Goal: Check status: Check status

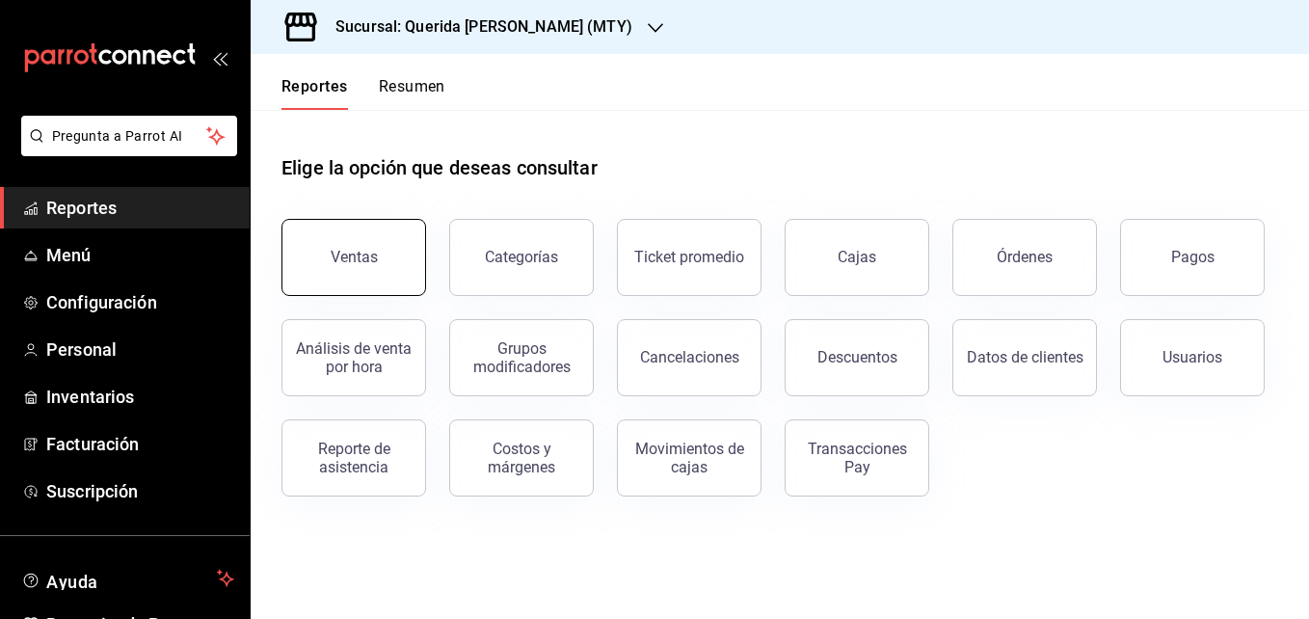
click at [379, 247] on button "Ventas" at bounding box center [353, 257] width 145 height 77
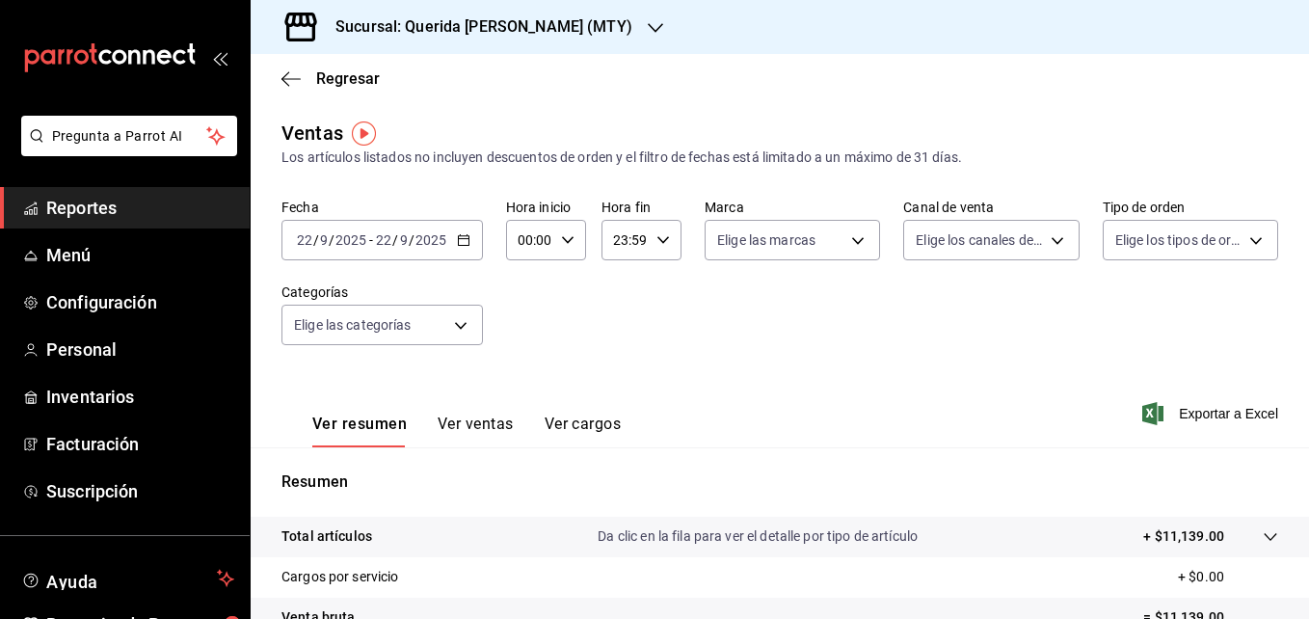
click at [467, 429] on button "Ver ventas" at bounding box center [476, 430] width 76 height 33
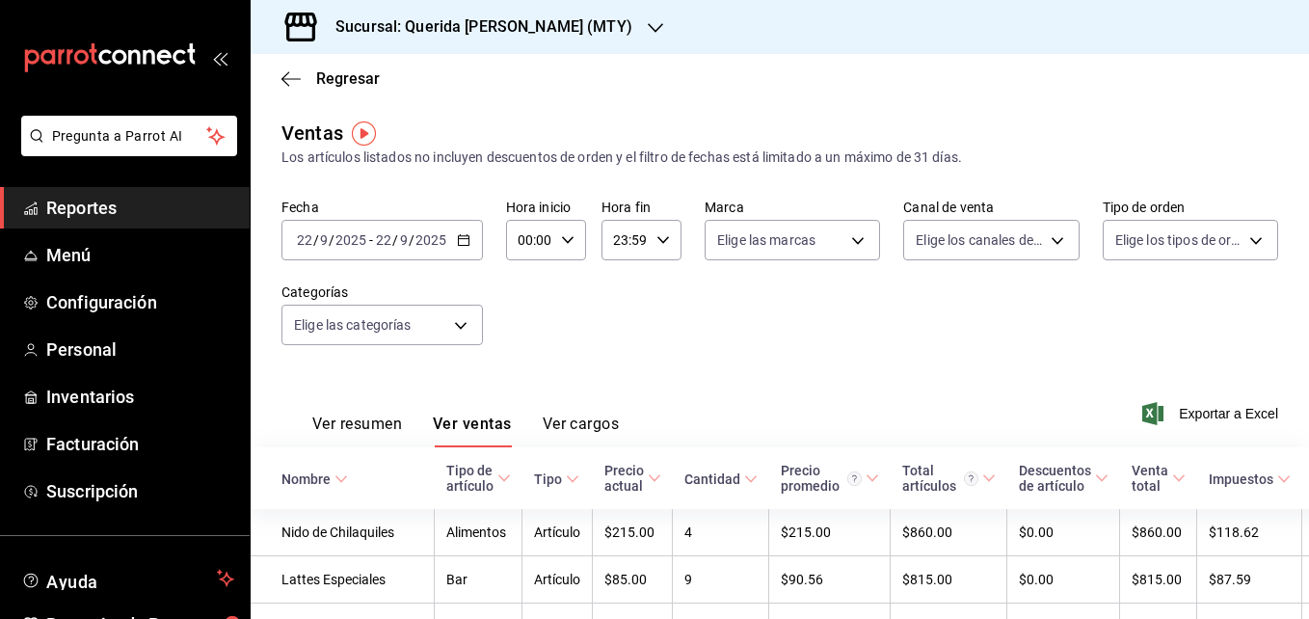
click at [464, 237] on icon "button" at bounding box center [463, 239] width 13 height 13
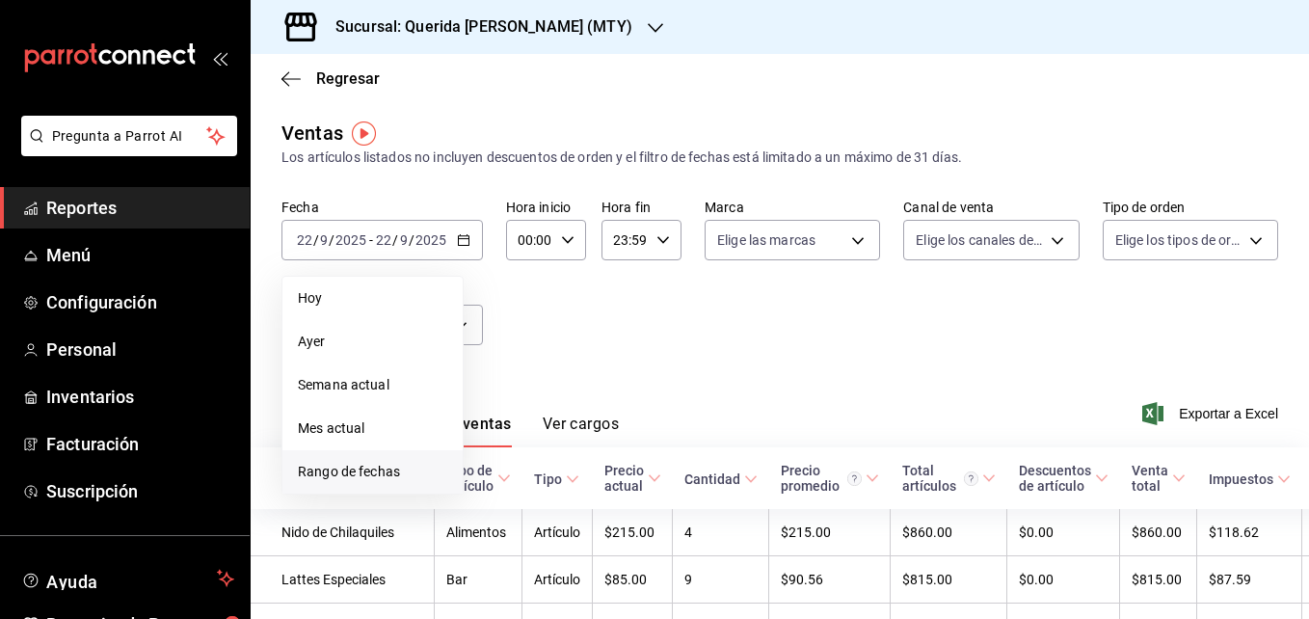
click at [351, 471] on span "Rango de fechas" at bounding box center [372, 472] width 149 height 20
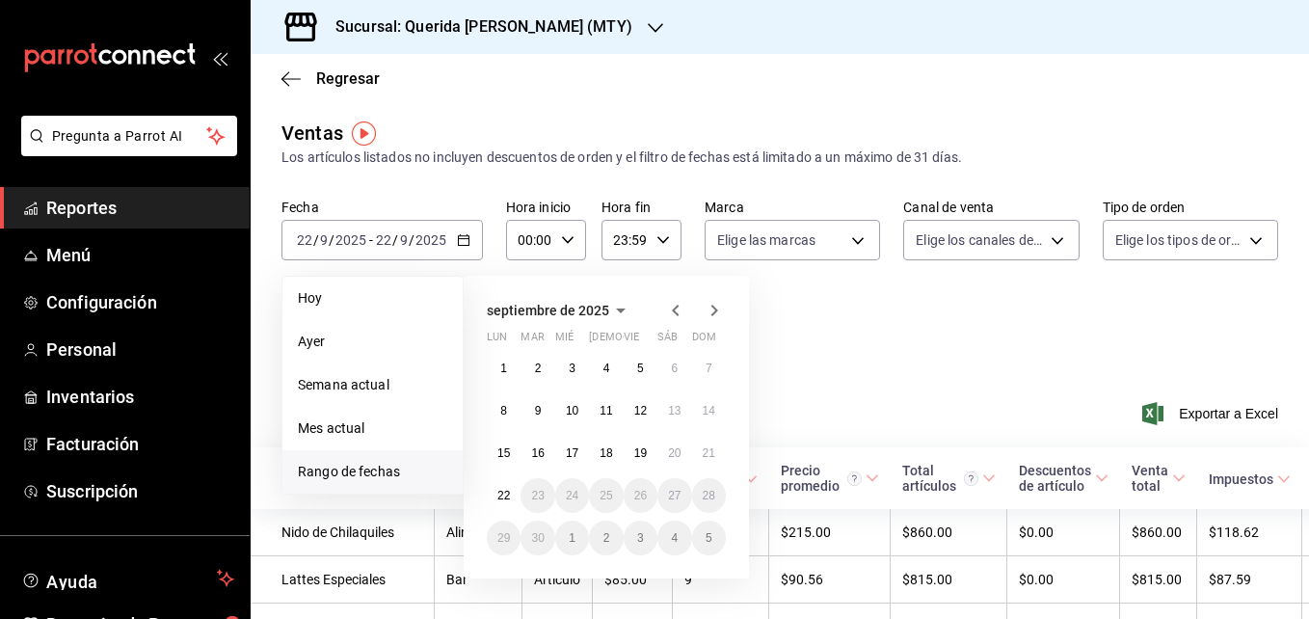
click at [676, 305] on icon "button" at bounding box center [675, 310] width 23 height 23
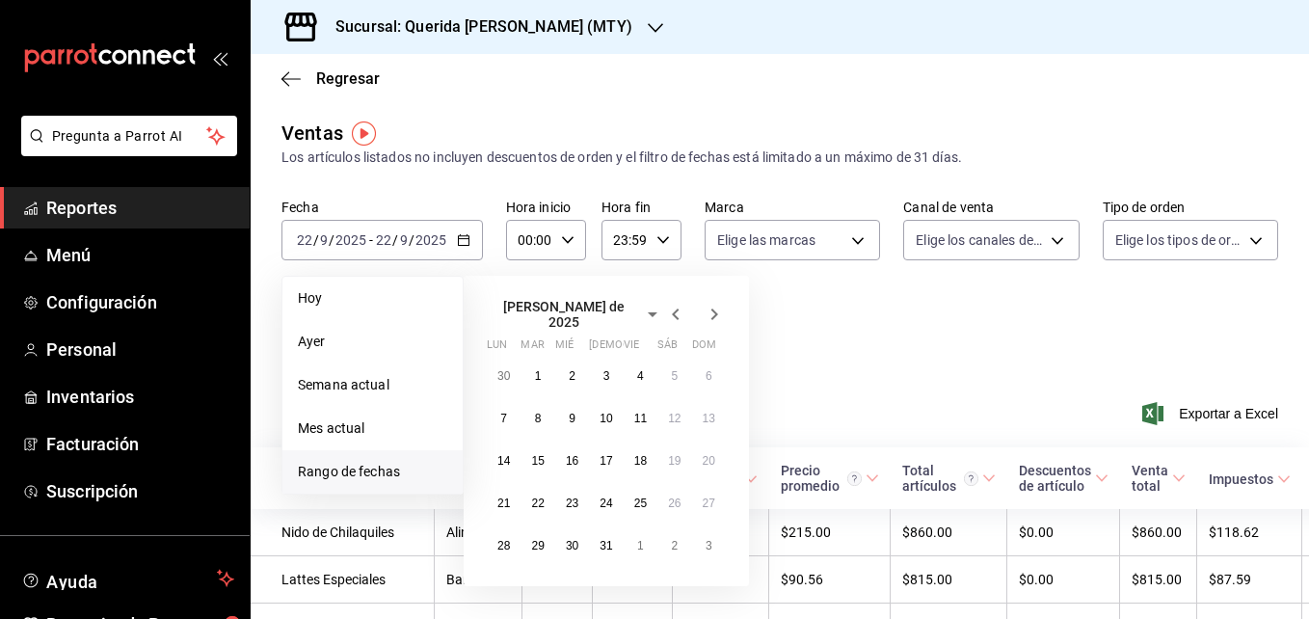
click at [676, 305] on icon "button" at bounding box center [675, 314] width 23 height 23
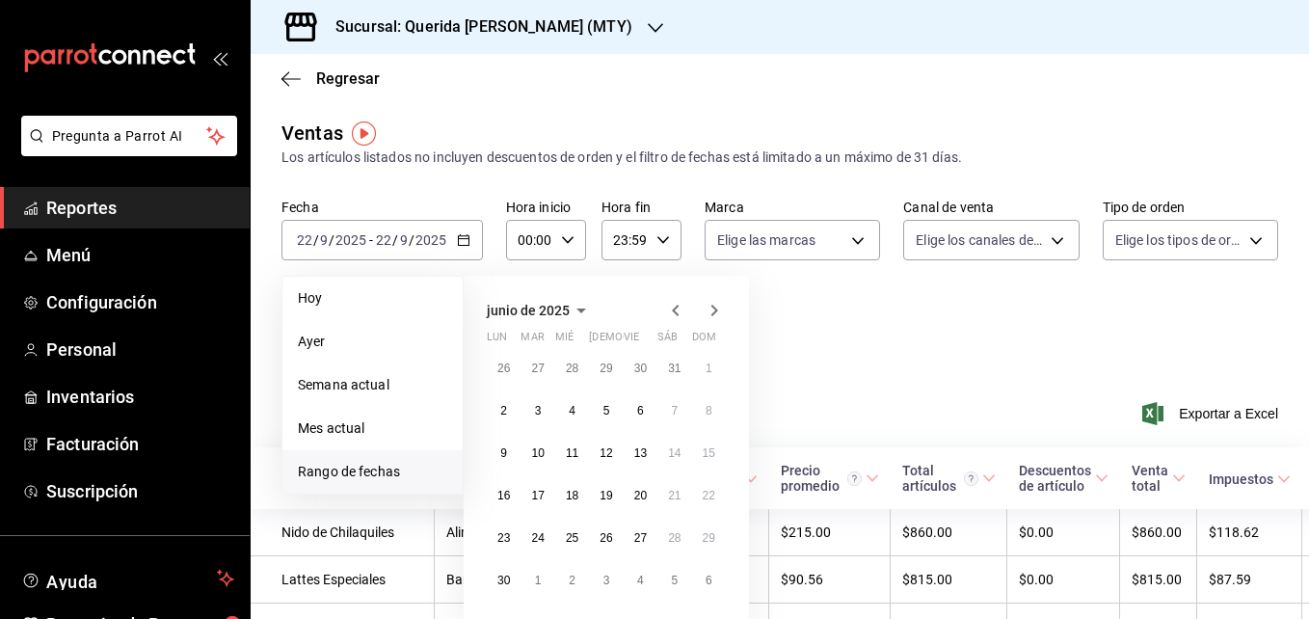
click at [673, 312] on icon "button" at bounding box center [675, 310] width 23 height 23
click at [604, 366] on abbr "1" at bounding box center [606, 367] width 7 height 13
click at [707, 310] on icon "button" at bounding box center [714, 310] width 23 height 23
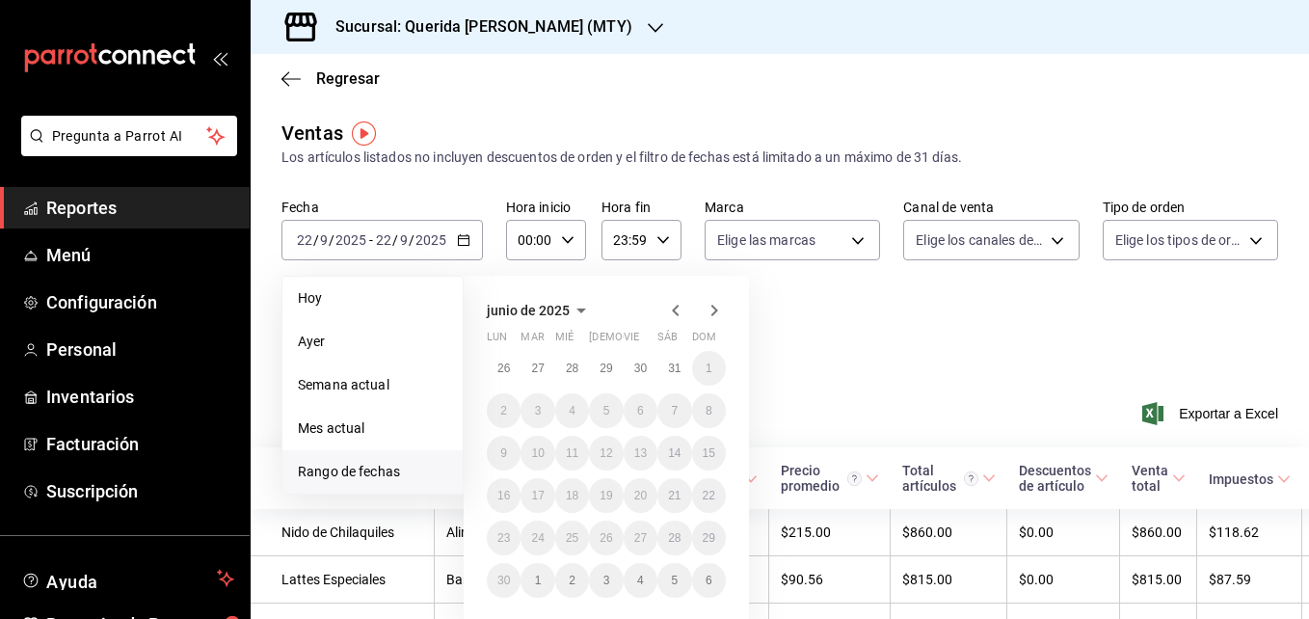
click at [707, 310] on icon "button" at bounding box center [714, 310] width 23 height 23
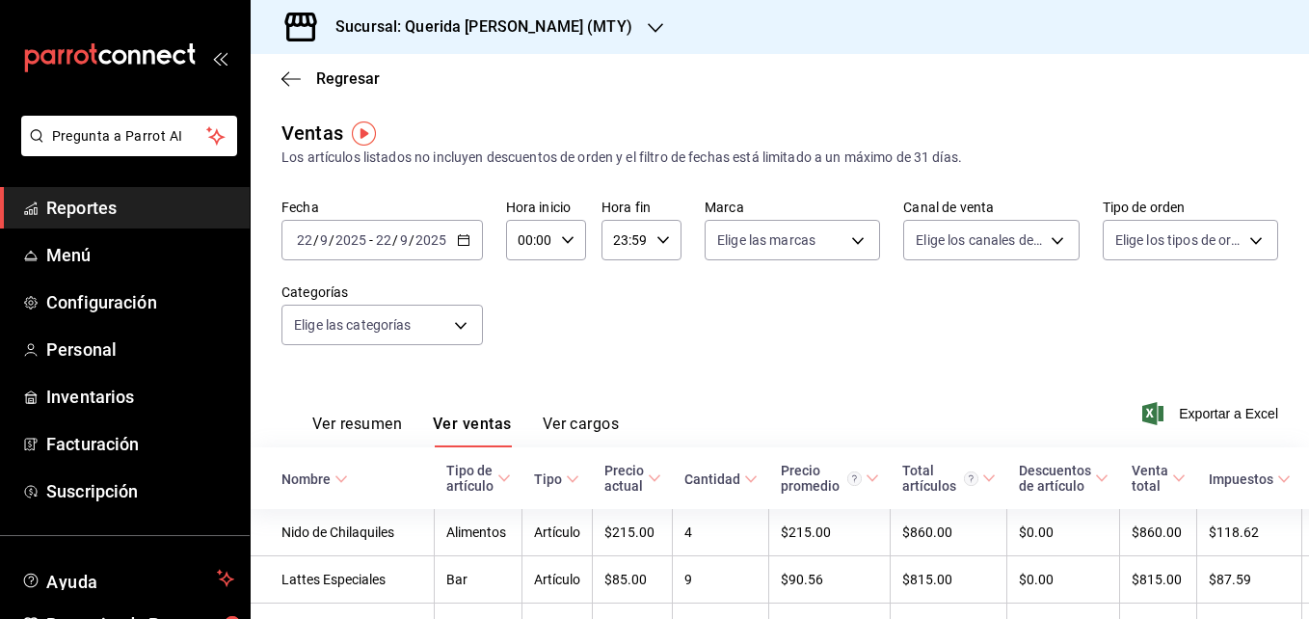
click at [369, 239] on span "-" at bounding box center [371, 239] width 4 height 15
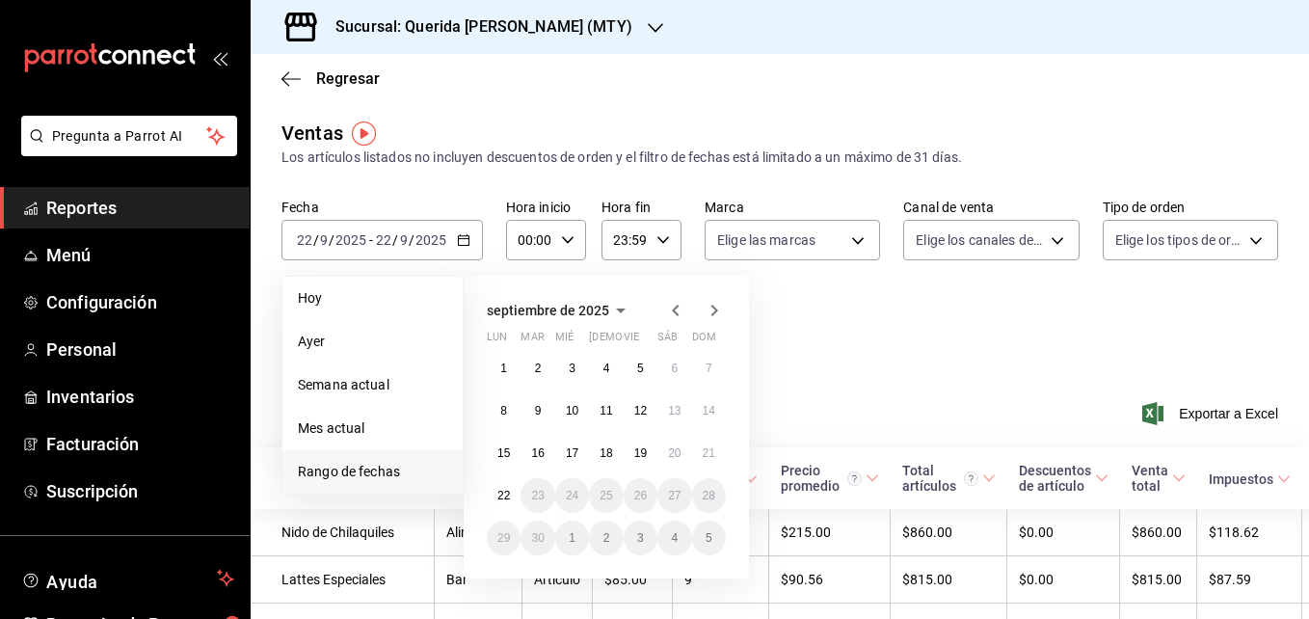
click at [677, 307] on icon "button" at bounding box center [675, 310] width 23 height 23
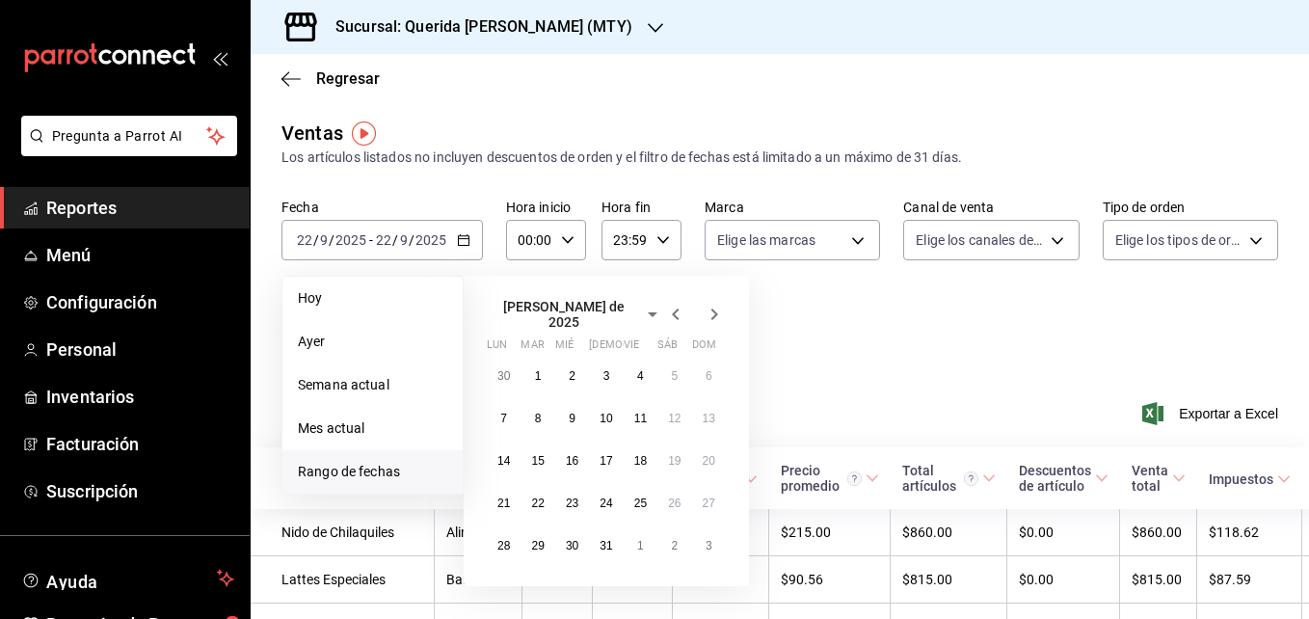
click at [677, 307] on icon "button" at bounding box center [675, 314] width 23 height 23
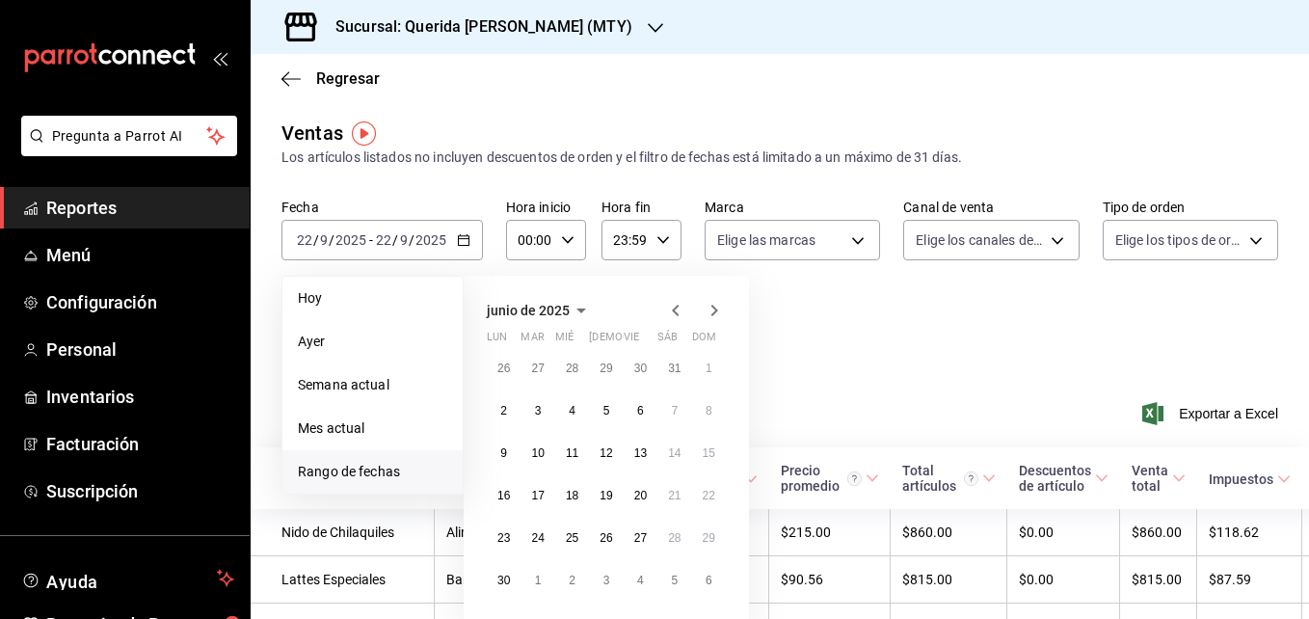
click at [677, 307] on icon "button" at bounding box center [675, 310] width 23 height 23
click at [504, 416] on abbr "3" at bounding box center [503, 410] width 7 height 13
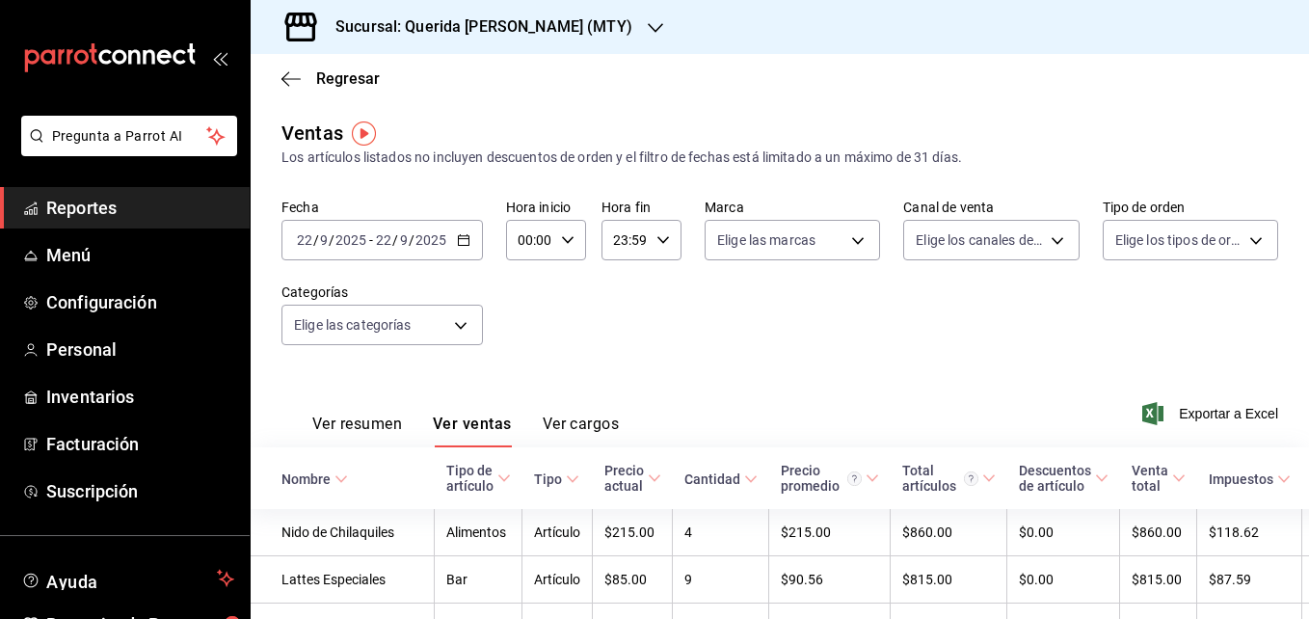
click at [326, 244] on input "9" at bounding box center [324, 239] width 10 height 15
type input "0"
